Goal: Task Accomplishment & Management: Manage account settings

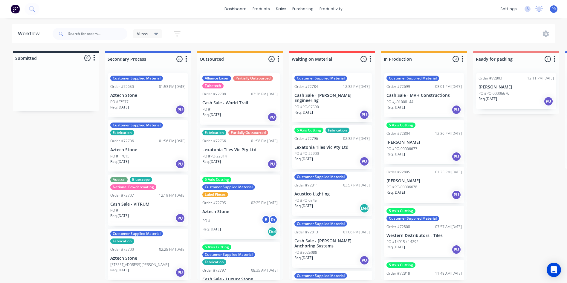
scroll to position [1, 457]
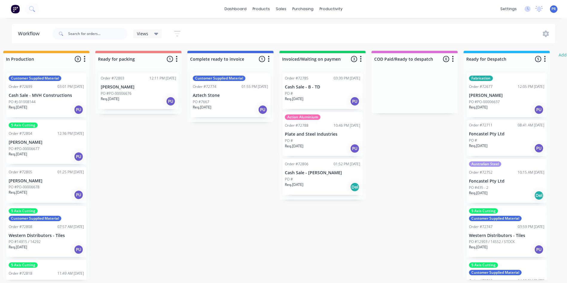
scroll to position [0, 412]
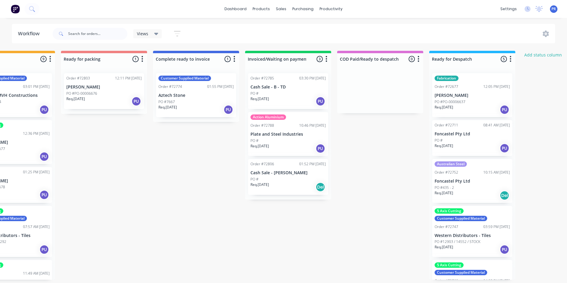
click at [463, 146] on div "Req. 25/08/25 PU" at bounding box center [472, 148] width 75 height 10
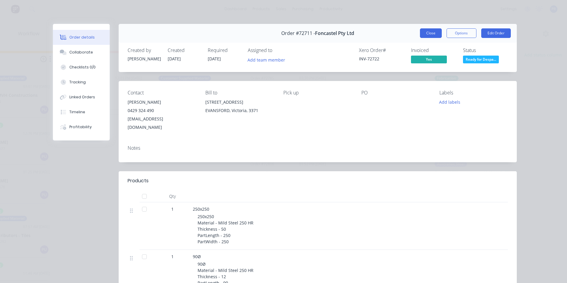
click at [438, 34] on button "Close" at bounding box center [431, 33] width 22 height 10
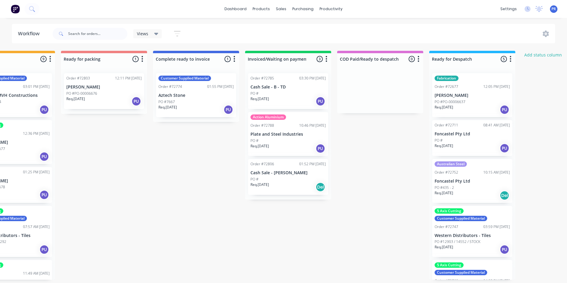
click at [477, 191] on div "Req. [DATE] Del" at bounding box center [472, 195] width 75 height 10
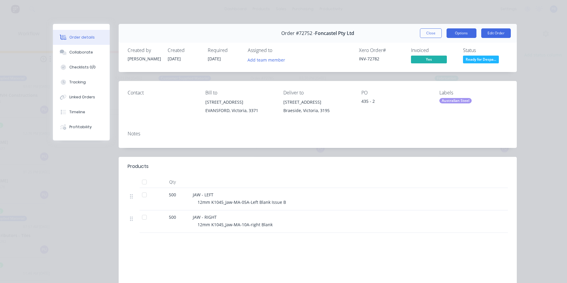
click at [452, 34] on button "Options" at bounding box center [461, 33] width 30 height 10
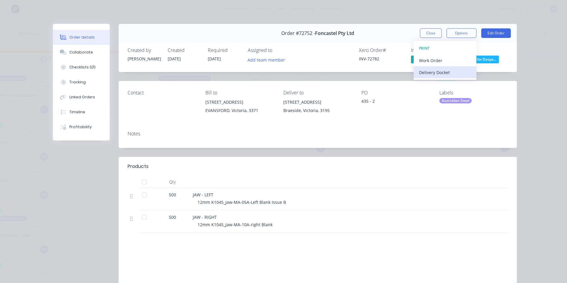
click at [443, 72] on div "Delivery Docket" at bounding box center [445, 72] width 52 height 9
click at [443, 76] on div "Standard" at bounding box center [445, 72] width 52 height 9
click at [420, 34] on button "Close" at bounding box center [431, 33] width 22 height 10
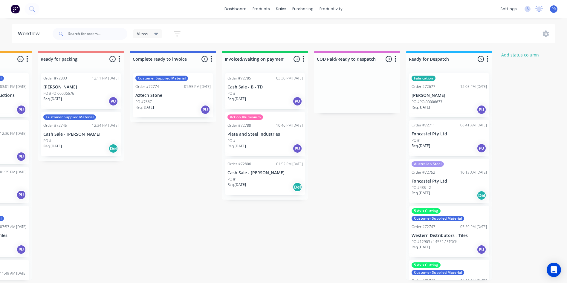
scroll to position [0, 437]
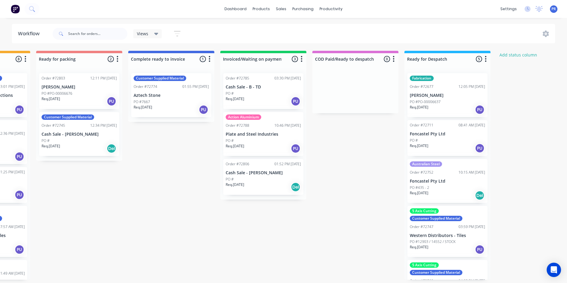
click at [441, 192] on div "Req. [DATE] Del" at bounding box center [447, 195] width 75 height 10
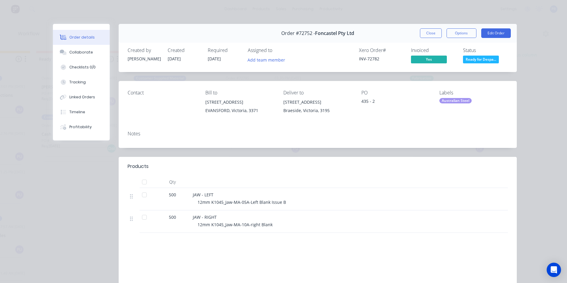
click at [423, 34] on button "Close" at bounding box center [431, 33] width 22 height 10
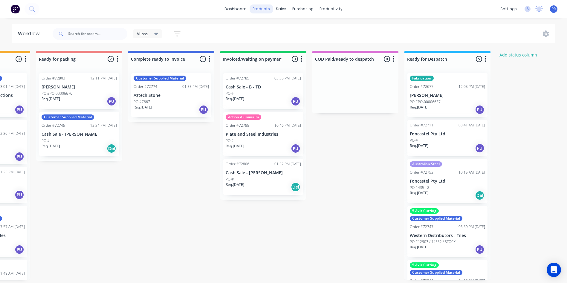
click at [263, 10] on div "products" at bounding box center [261, 8] width 23 height 9
click at [243, 9] on link "dashboard" at bounding box center [235, 8] width 28 height 9
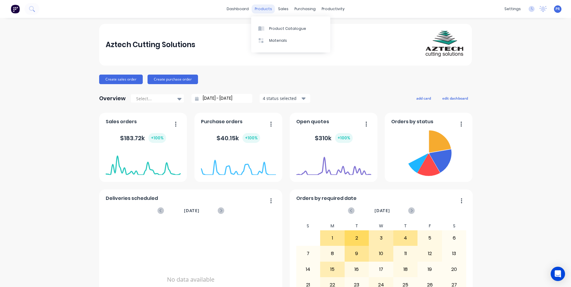
click at [256, 10] on div "products" at bounding box center [263, 8] width 23 height 9
click at [265, 10] on div "products" at bounding box center [263, 8] width 23 height 9
click at [271, 6] on div "products" at bounding box center [263, 8] width 23 height 9
click at [282, 9] on div "sales" at bounding box center [283, 8] width 16 height 9
click at [329, 10] on div "productivity" at bounding box center [333, 8] width 29 height 9
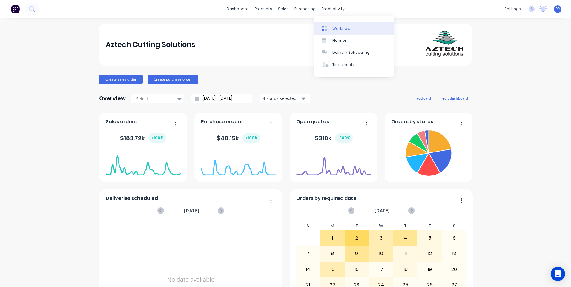
click at [334, 27] on div "Workflow" at bounding box center [342, 28] width 18 height 5
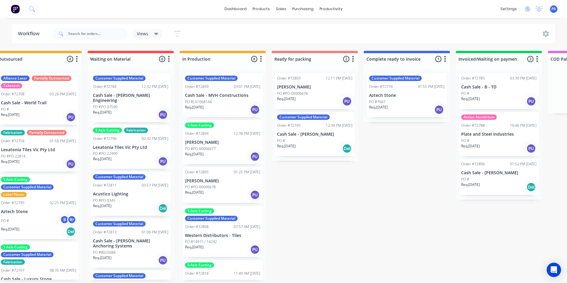
scroll to position [0, 203]
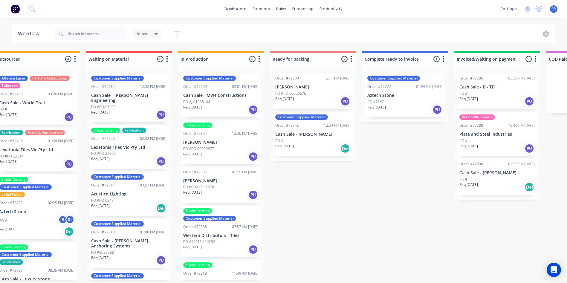
click at [494, 171] on p "Cash Sale - [PERSON_NAME]" at bounding box center [496, 172] width 75 height 5
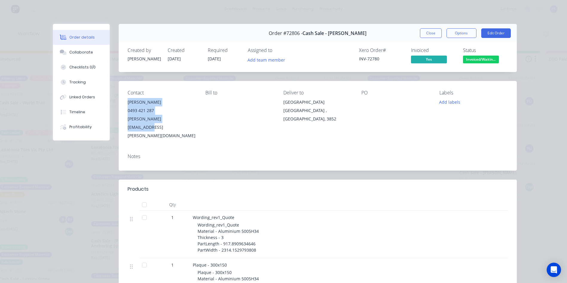
drag, startPoint x: 180, startPoint y: 120, endPoint x: 120, endPoint y: 101, distance: 63.0
click at [120, 101] on div "Contact [PERSON_NAME] [PHONE_NUMBER] [PERSON_NAME][EMAIL_ADDRESS][PERSON_NAME][…" at bounding box center [318, 115] width 398 height 68
drag, startPoint x: 120, startPoint y: 101, endPoint x: 129, endPoint y: 112, distance: 14.0
copy div "[PERSON_NAME] 0493 421 287 [PERSON_NAME][EMAIL_ADDRESS][PERSON_NAME][DOMAIN_NAM…"
click at [424, 33] on button "Close" at bounding box center [431, 33] width 22 height 10
